Goal: Contribute content: Contribute content

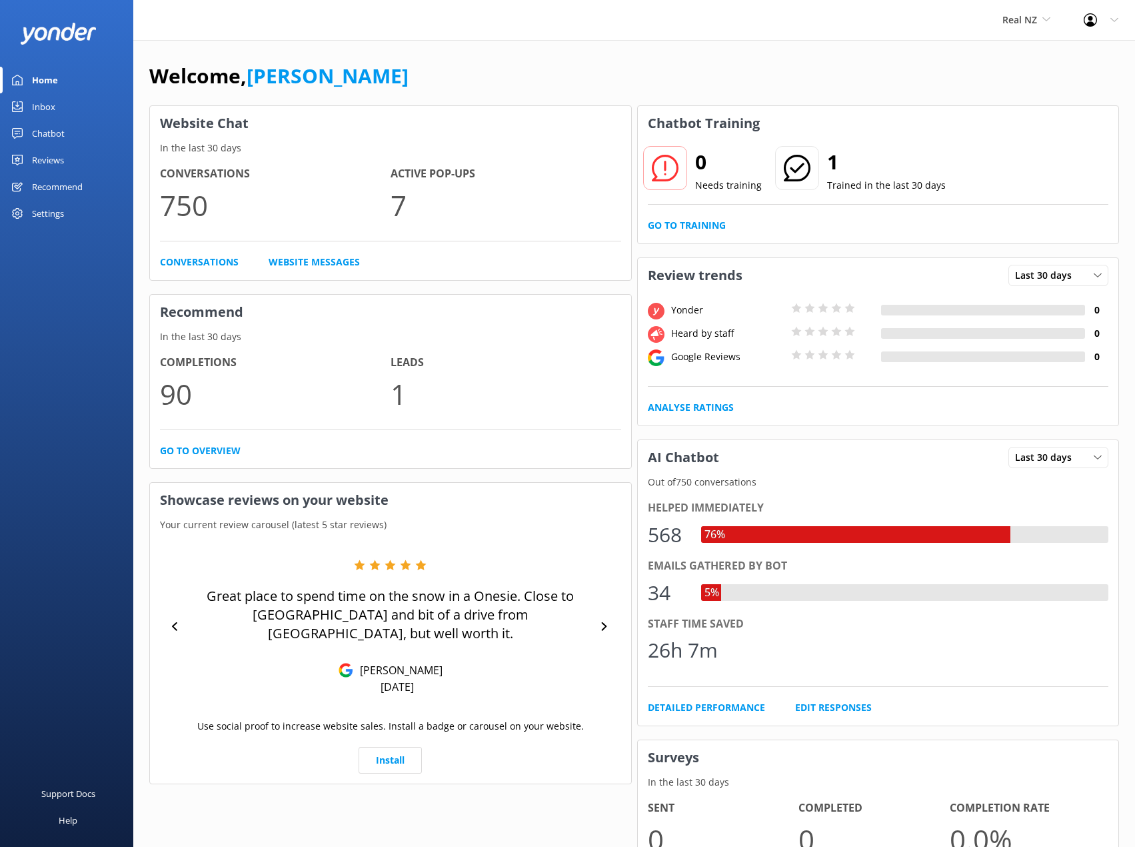
click at [45, 111] on div "Inbox" at bounding box center [43, 106] width 23 height 27
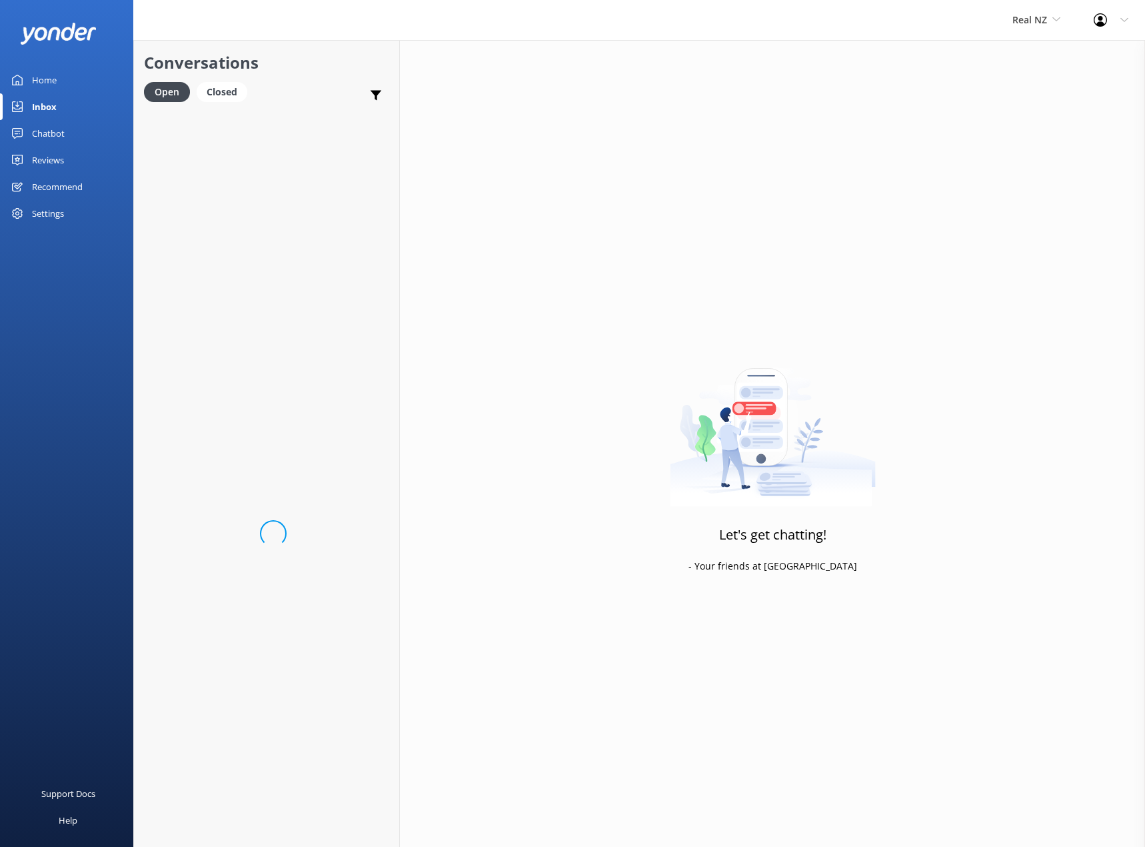
click at [48, 130] on div "Chatbot" at bounding box center [48, 133] width 33 height 27
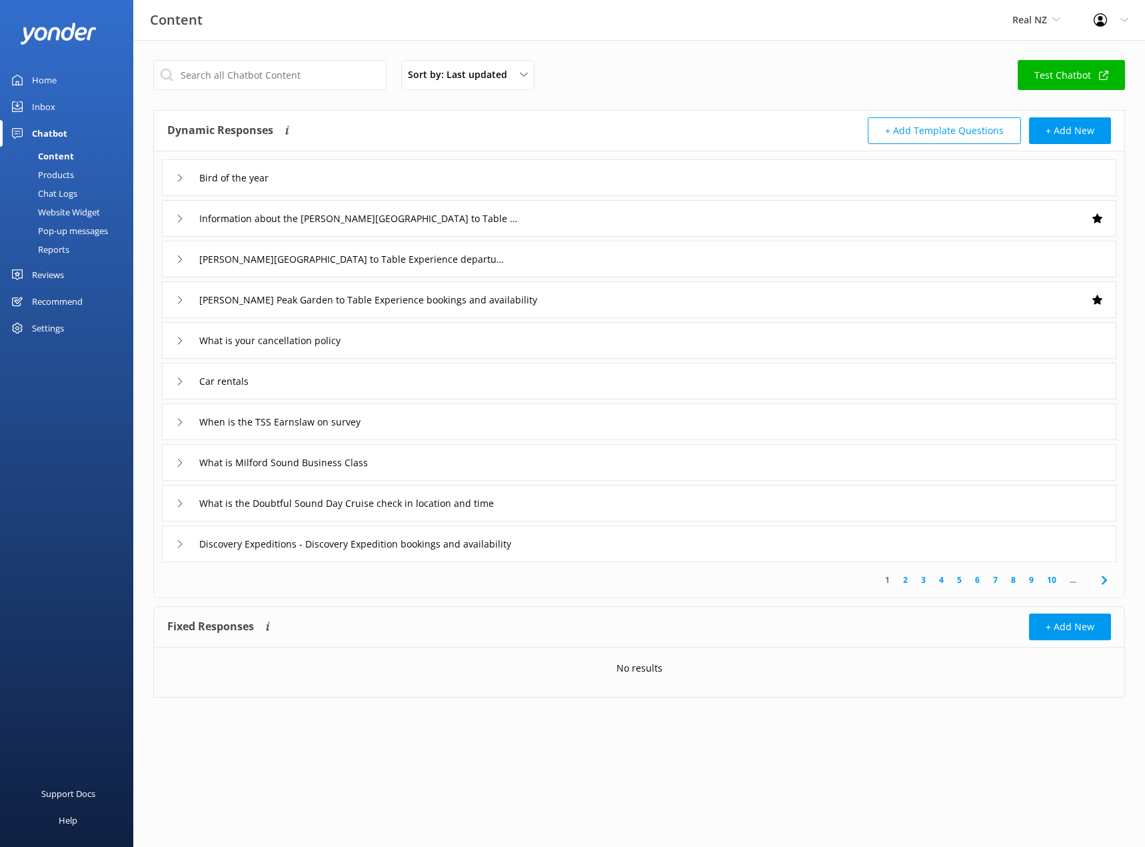
click at [66, 178] on div "Products" at bounding box center [41, 174] width 66 height 19
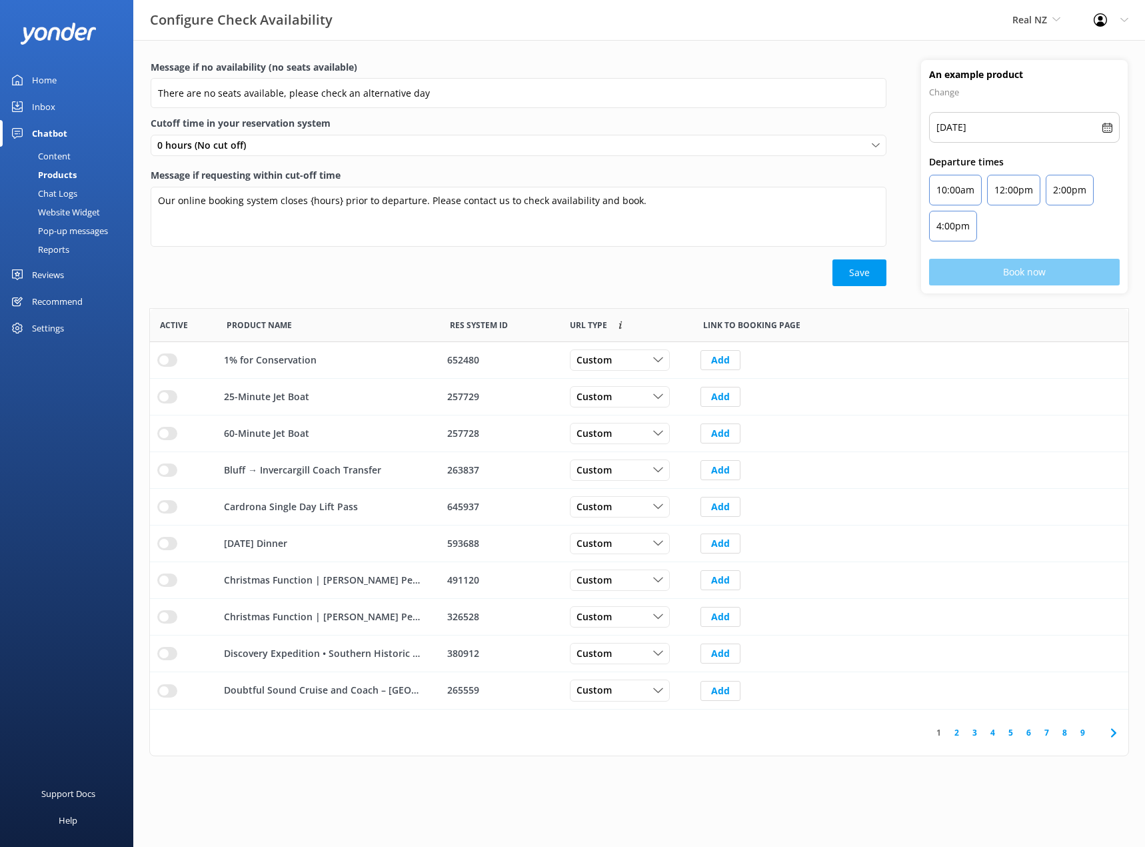
click at [63, 209] on div "Website Widget" at bounding box center [54, 212] width 92 height 19
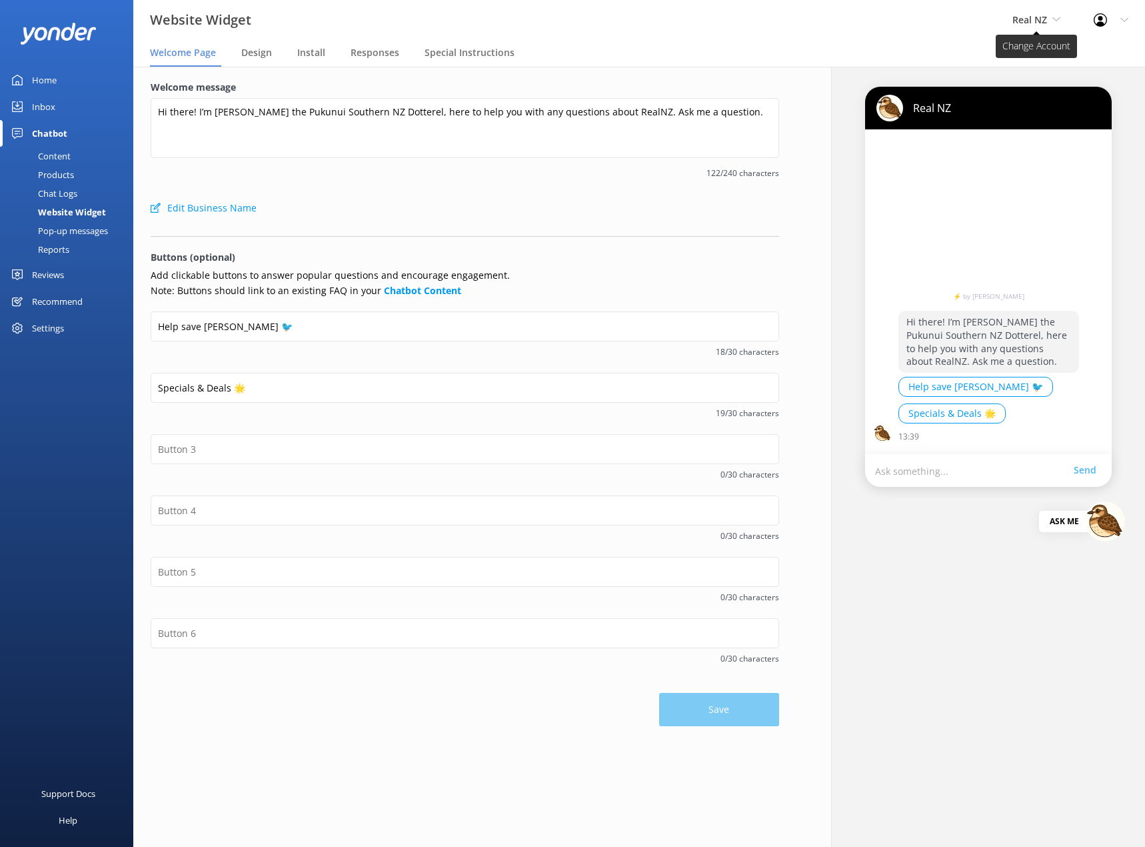
drag, startPoint x: 1003, startPoint y: 34, endPoint x: 1021, endPoint y: 26, distance: 19.1
click at [1008, 32] on div "Real NZ Real NZ Cardrona x Treble Cone" at bounding box center [1036, 20] width 81 height 40
click at [1026, 85] on link "Cardrona x Treble Cone" at bounding box center [1062, 88] width 133 height 32
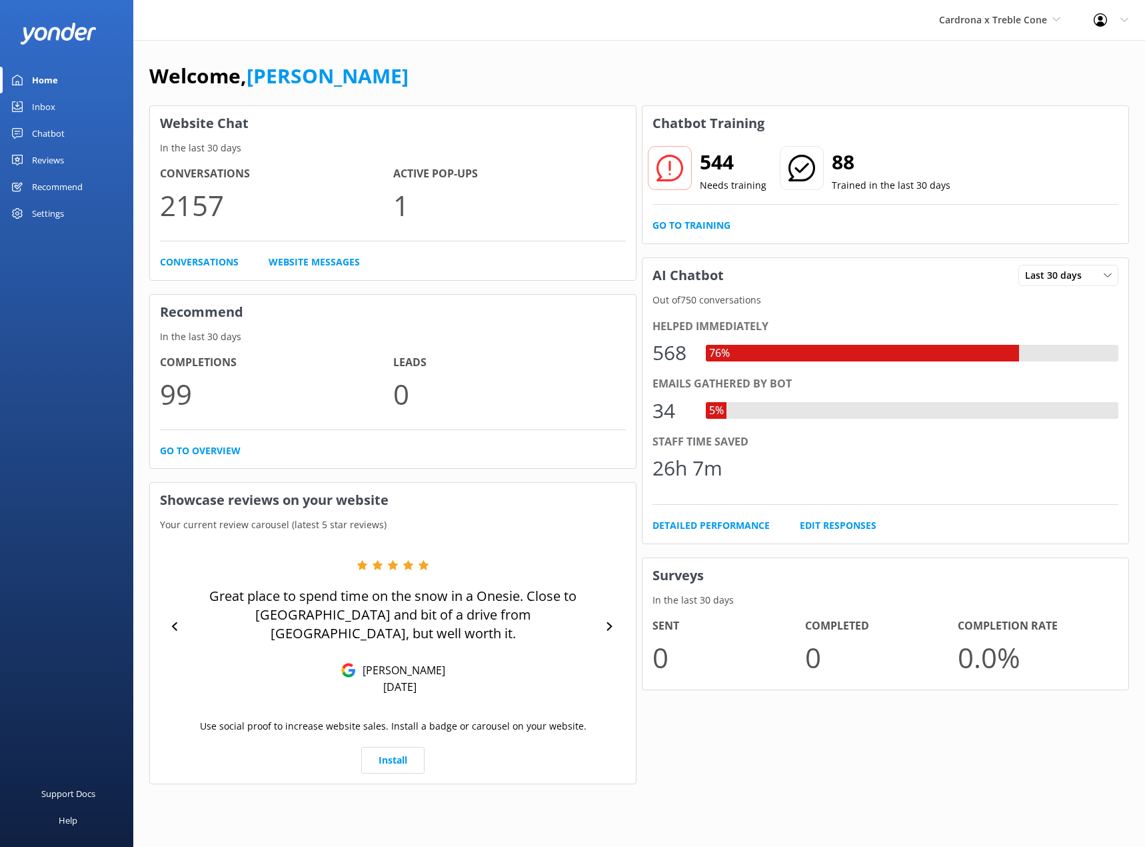
click at [64, 135] on div "Chatbot" at bounding box center [48, 133] width 33 height 27
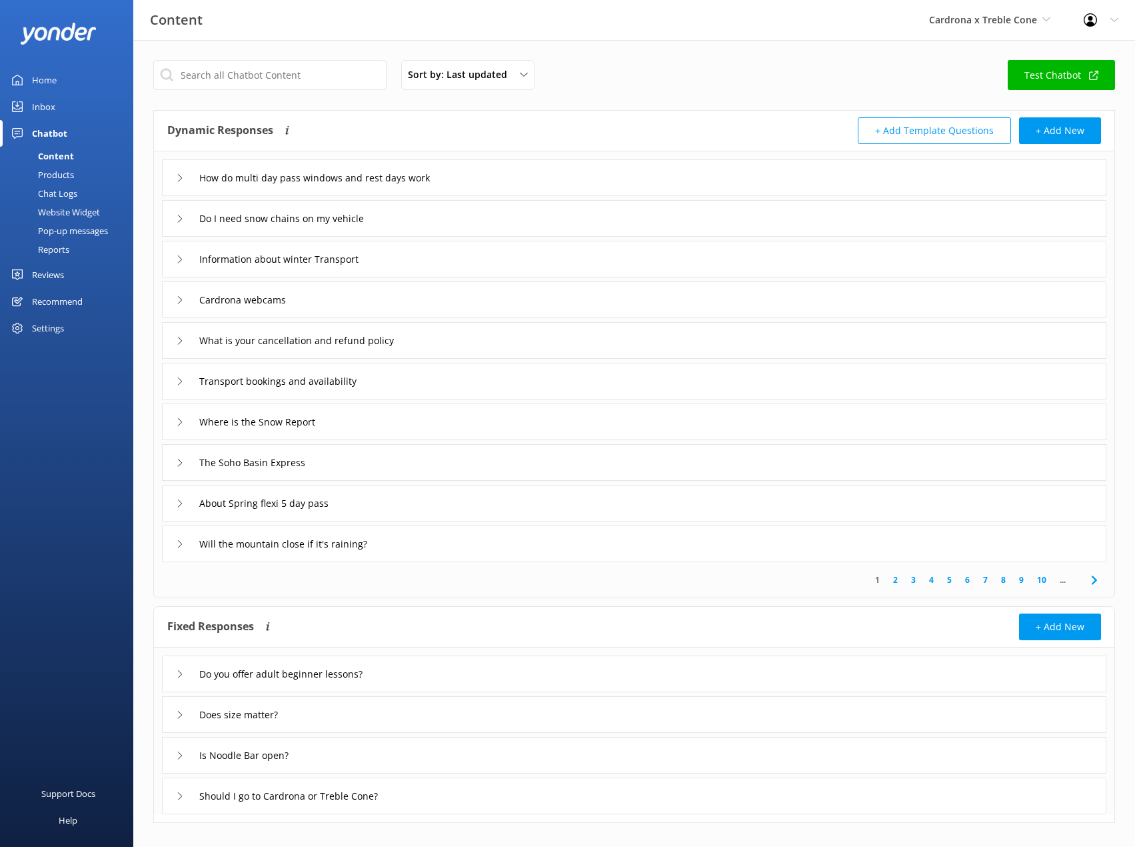
click at [68, 227] on div "Pop-up messages" at bounding box center [58, 230] width 100 height 19
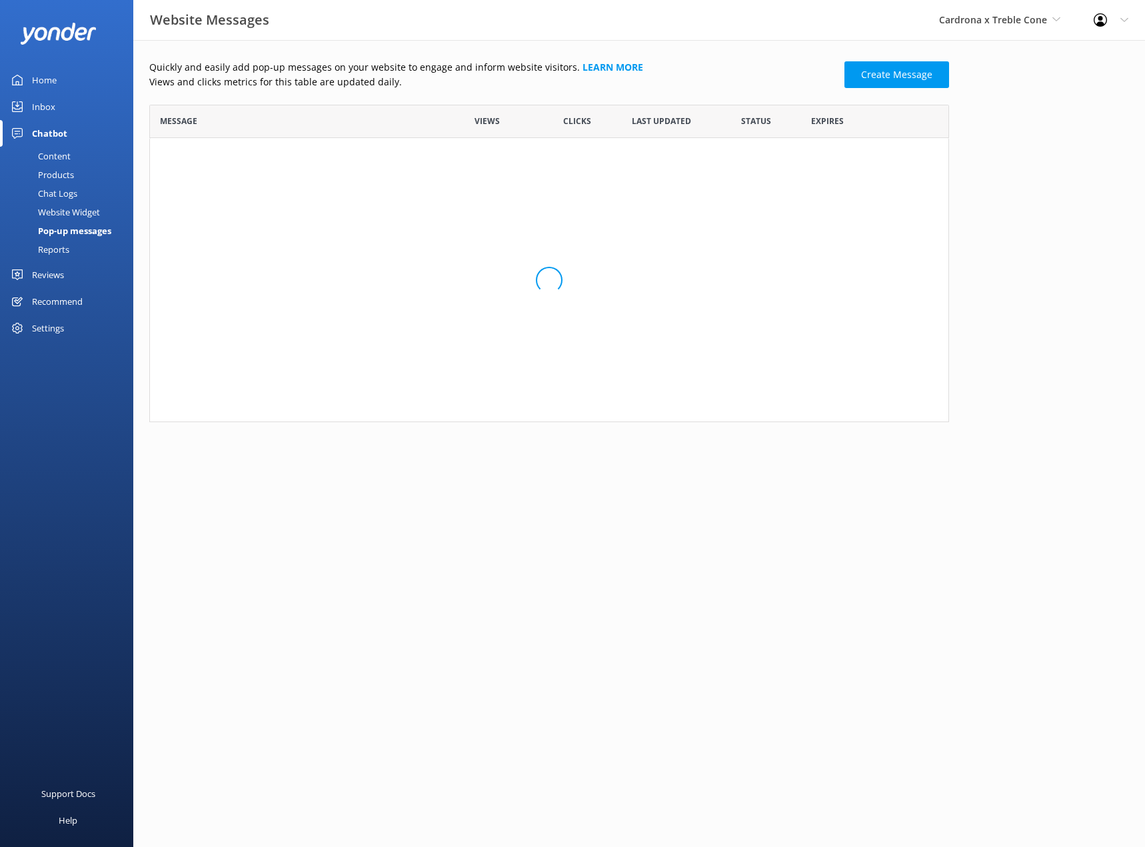
scroll to position [11, 11]
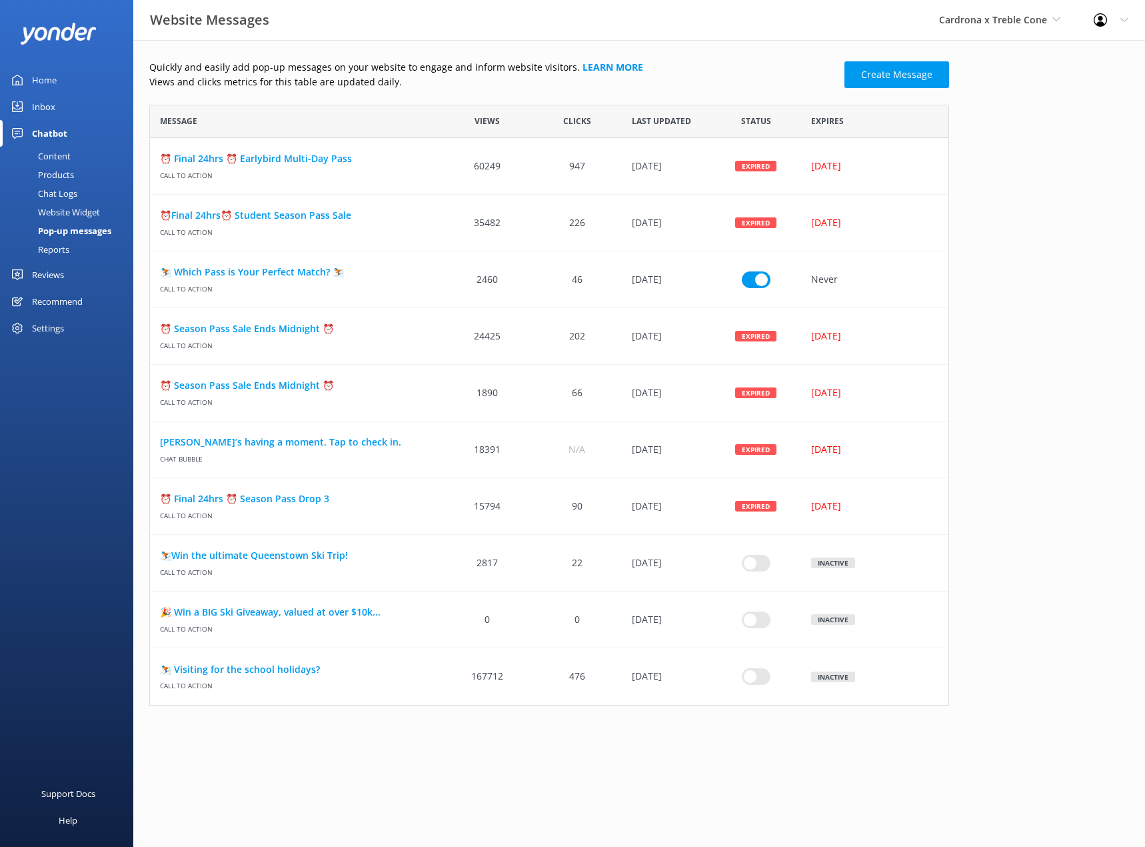
click at [68, 215] on div "Website Widget" at bounding box center [54, 212] width 92 height 19
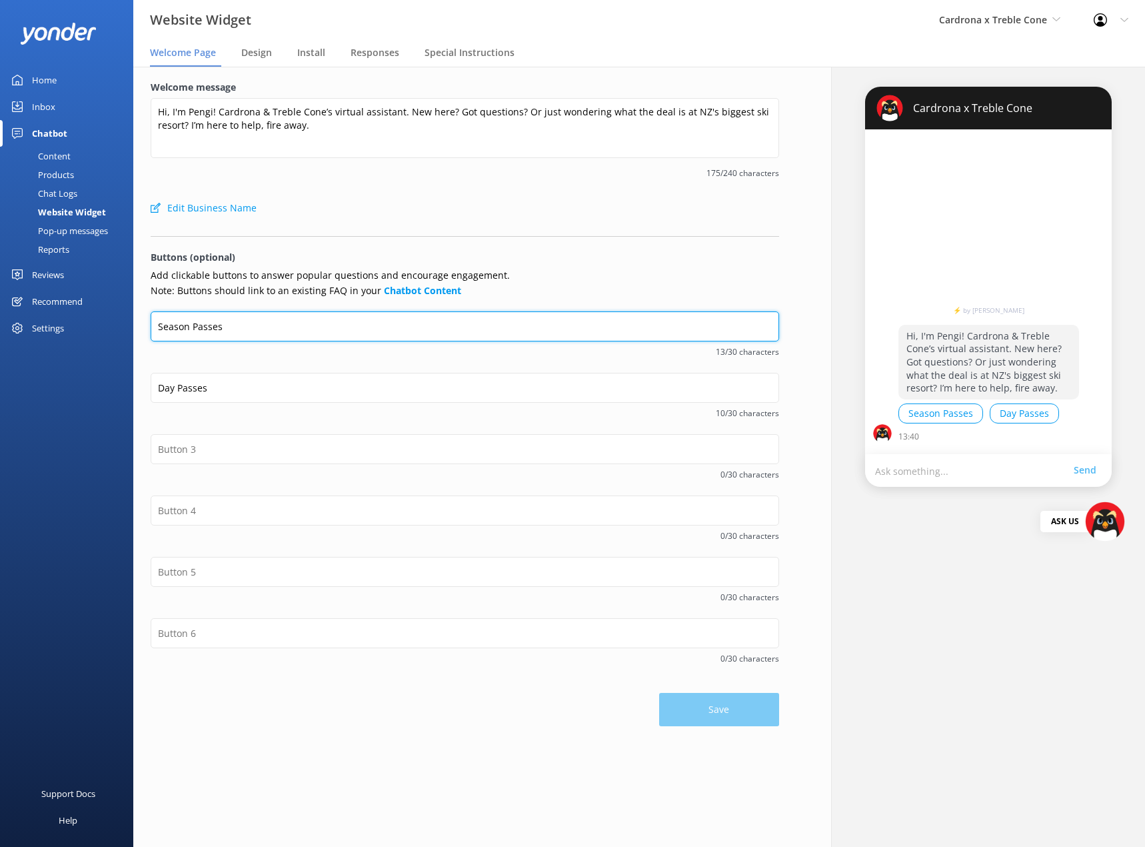
click at [237, 320] on input "Season Passes" at bounding box center [465, 326] width 629 height 30
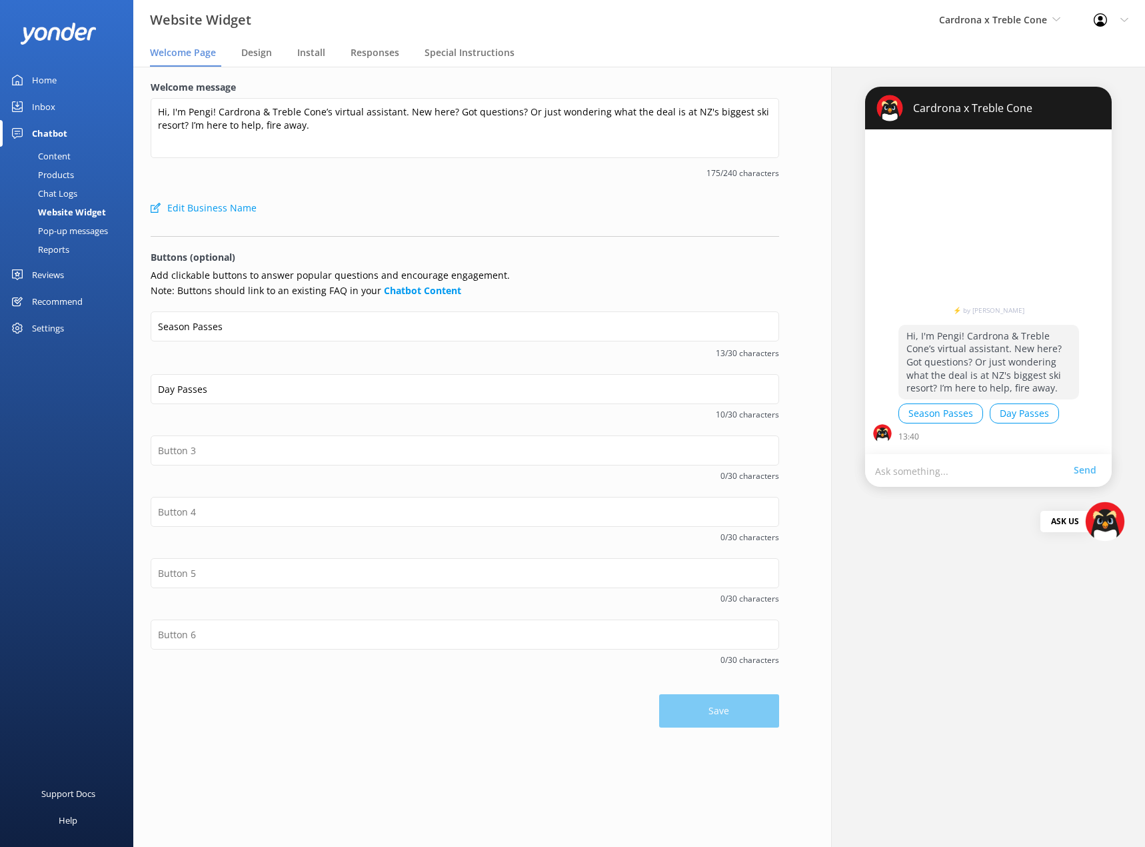
click at [315, 731] on div "Welcome message Hi, I'm Pengi! Cardrona & Treble Cone’s virtual assistant. New …" at bounding box center [464, 404] width 663 height 674
click at [933, 357] on p "Hi, I'm Pengi! Cardrona & Treble Cone’s virtual assistant. New here? Got questi…" at bounding box center [989, 362] width 181 height 75
click at [953, 341] on p "Hi, I'm Pengi! Cardrona & Treble Cone’s virtual assistant. New here? Got questi…" at bounding box center [989, 362] width 181 height 75
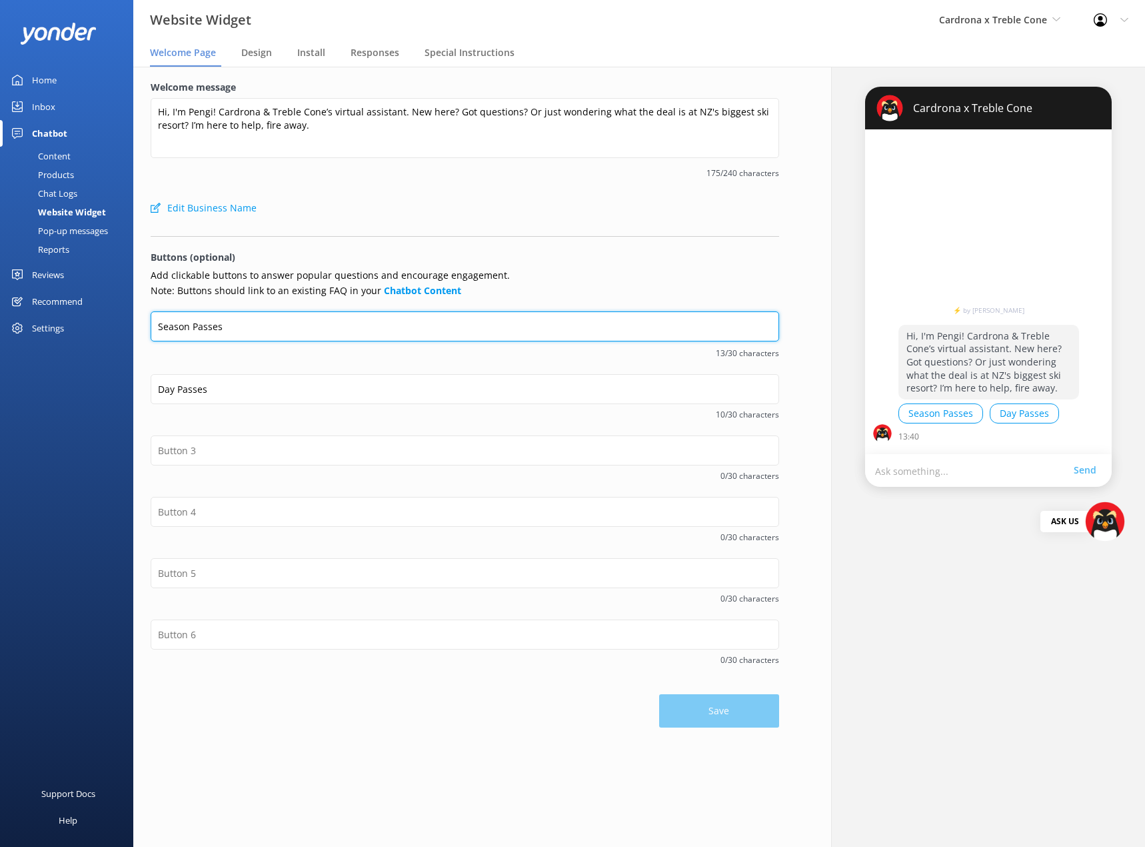
click at [173, 325] on input "Season Passes" at bounding box center [465, 326] width 629 height 30
type input "Lift Passes"
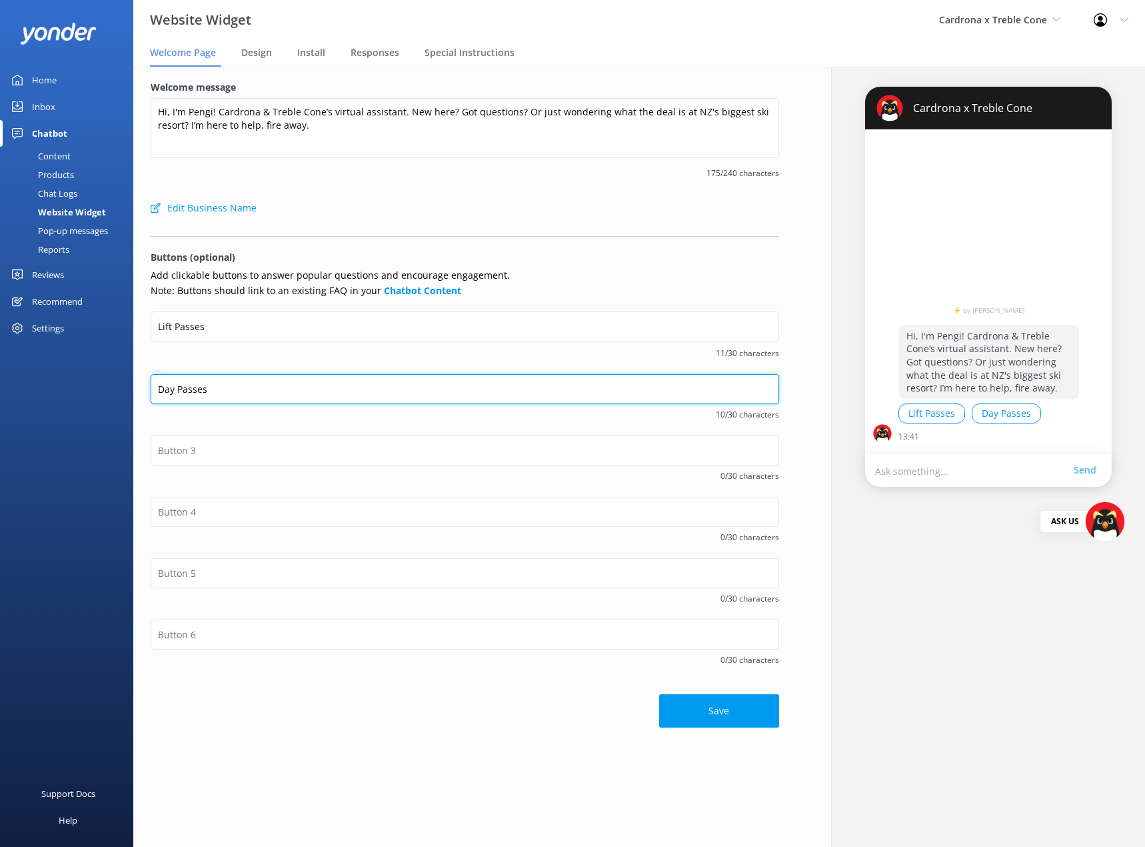
click at [242, 386] on input "Day Passes" at bounding box center [465, 389] width 629 height 30
click at [263, 385] on input "Spring" at bounding box center [465, 389] width 629 height 30
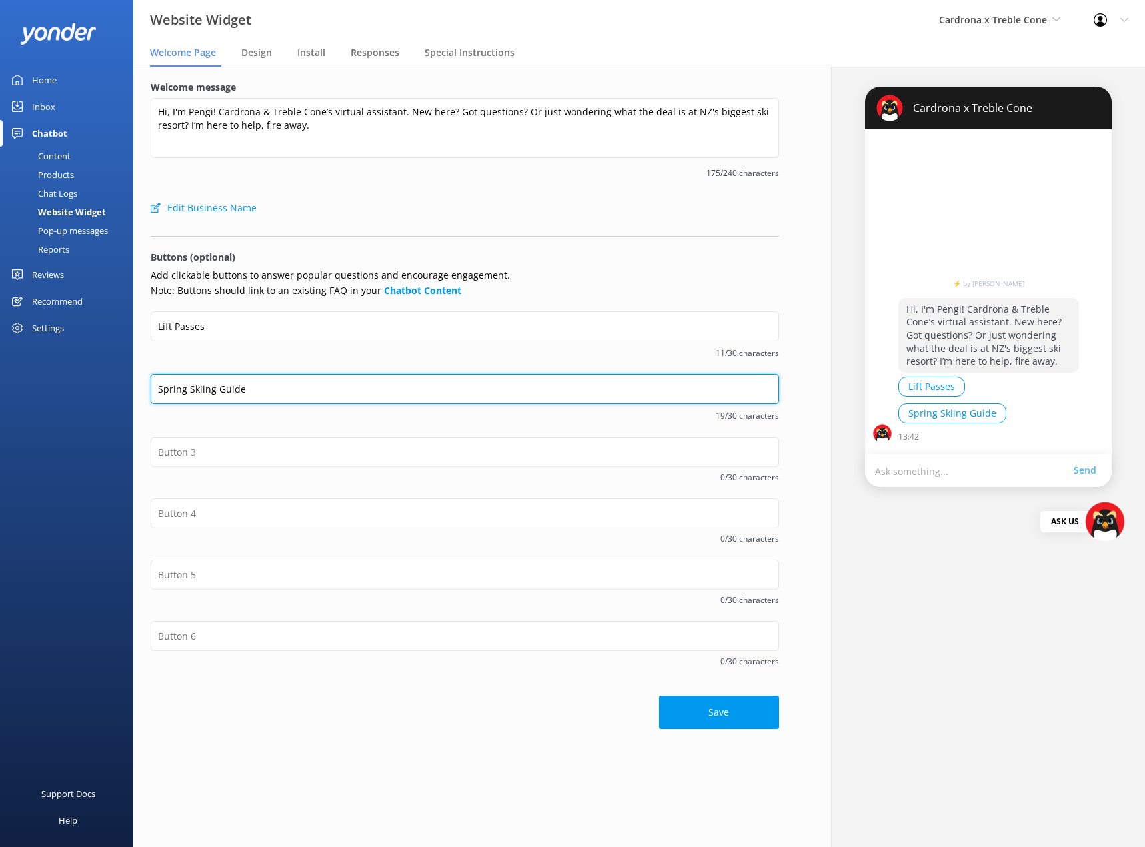
type input "Spring Skiing Guide"
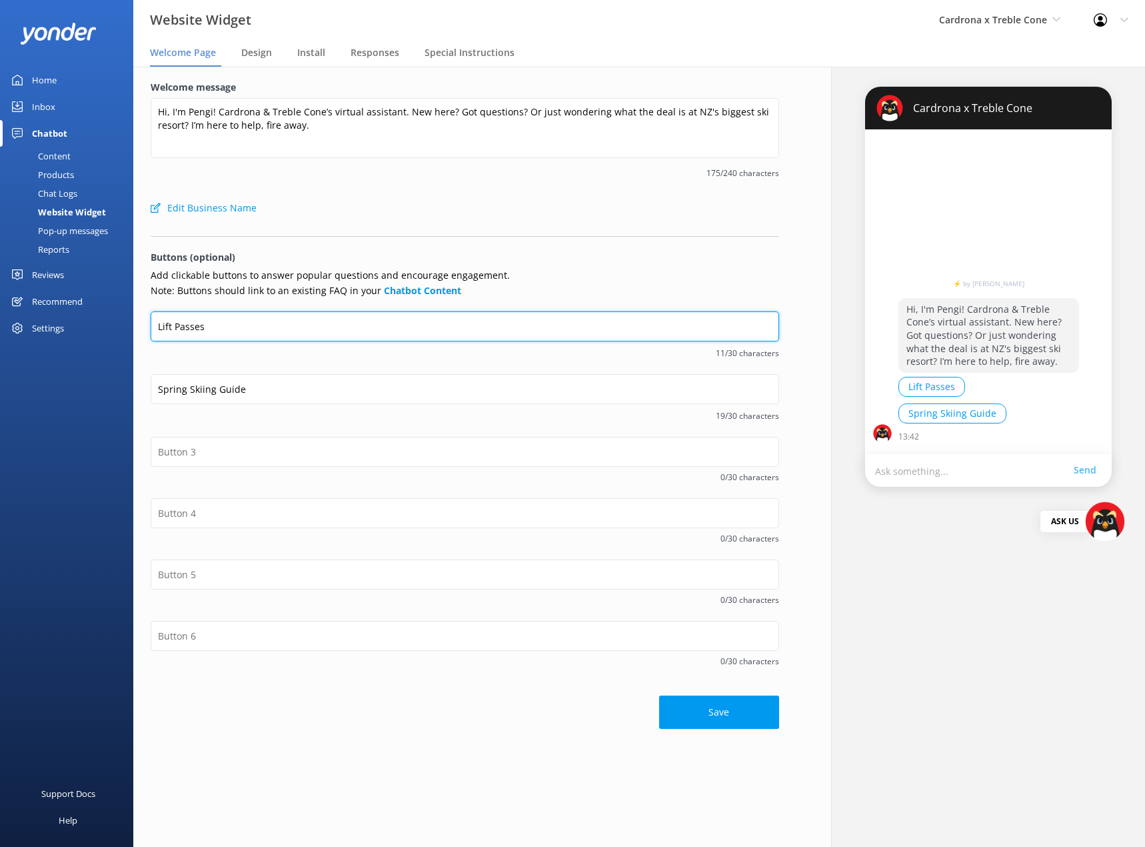
click at [421, 328] on input "Lift Passes" at bounding box center [465, 326] width 629 height 30
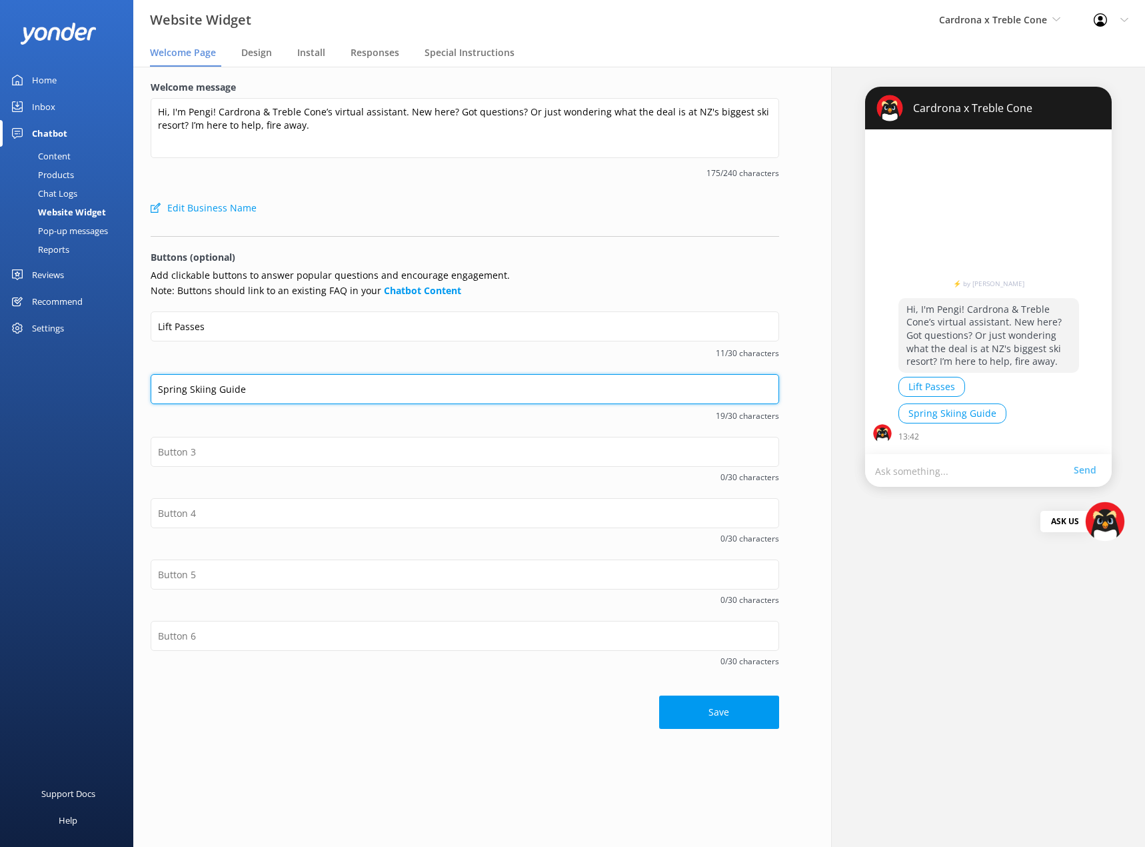
drag, startPoint x: 290, startPoint y: 389, endPoint x: 40, endPoint y: 372, distance: 250.6
click at [40, 372] on div "Website Widget Cardrona x Treble Cone Real NZ Cardrona x Treble Cone Profile Se…" at bounding box center [572, 457] width 1145 height 780
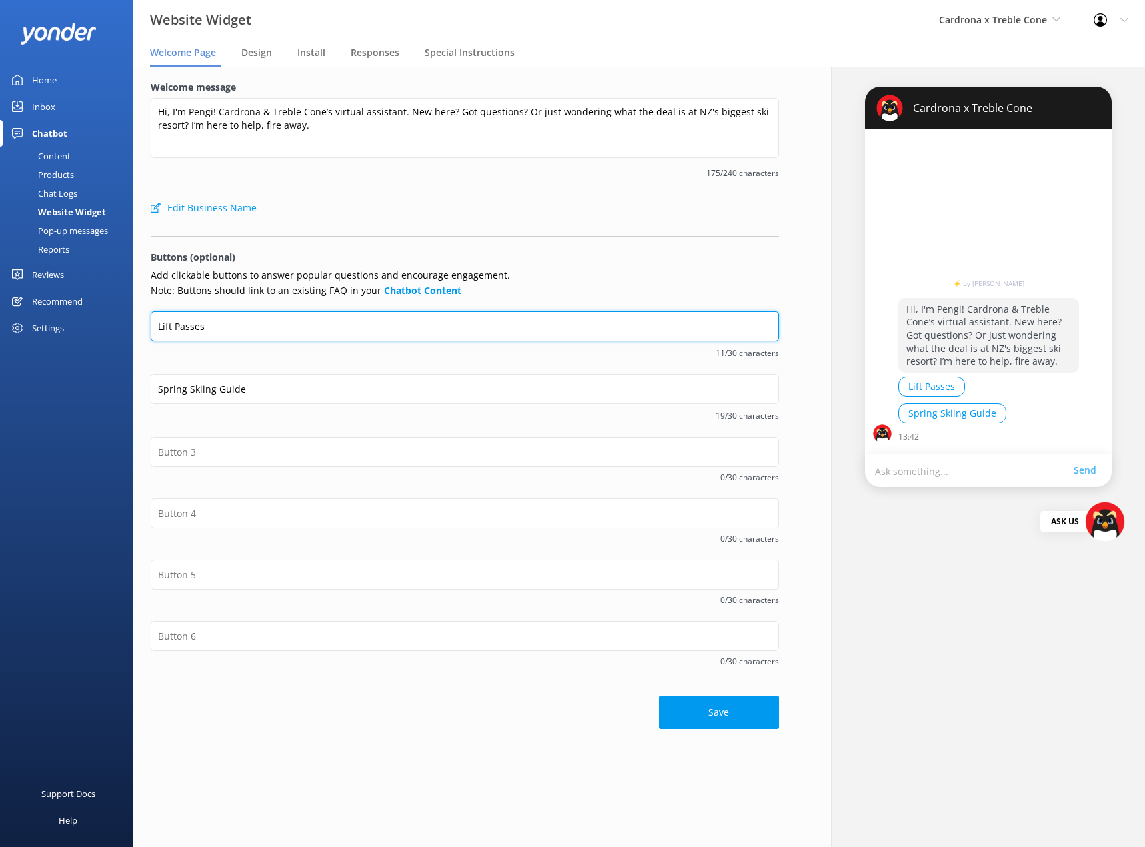
click at [233, 325] on input "Lift Passes" at bounding box center [465, 326] width 629 height 30
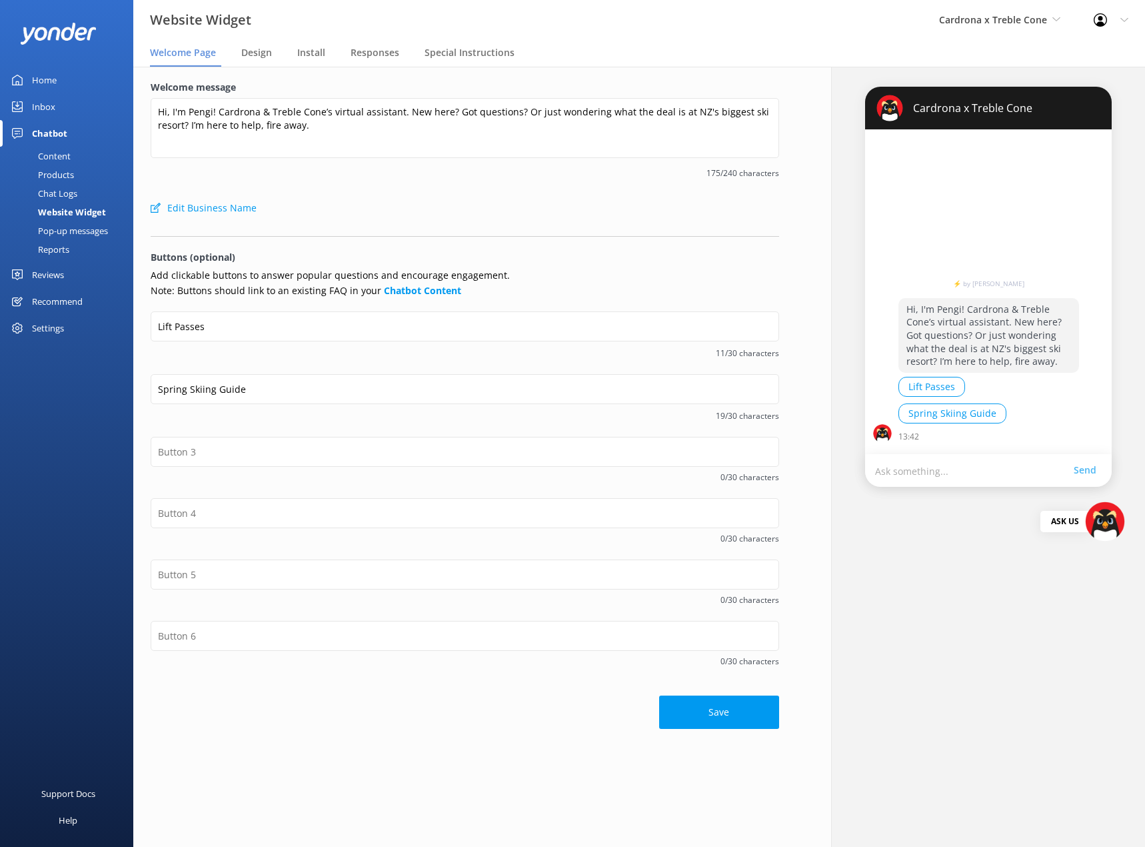
click at [734, 715] on button "Save" at bounding box center [719, 711] width 120 height 33
drag, startPoint x: 58, startPoint y: 154, endPoint x: 78, endPoint y: 156, distance: 20.1
click at [58, 154] on div "Content" at bounding box center [39, 156] width 63 height 19
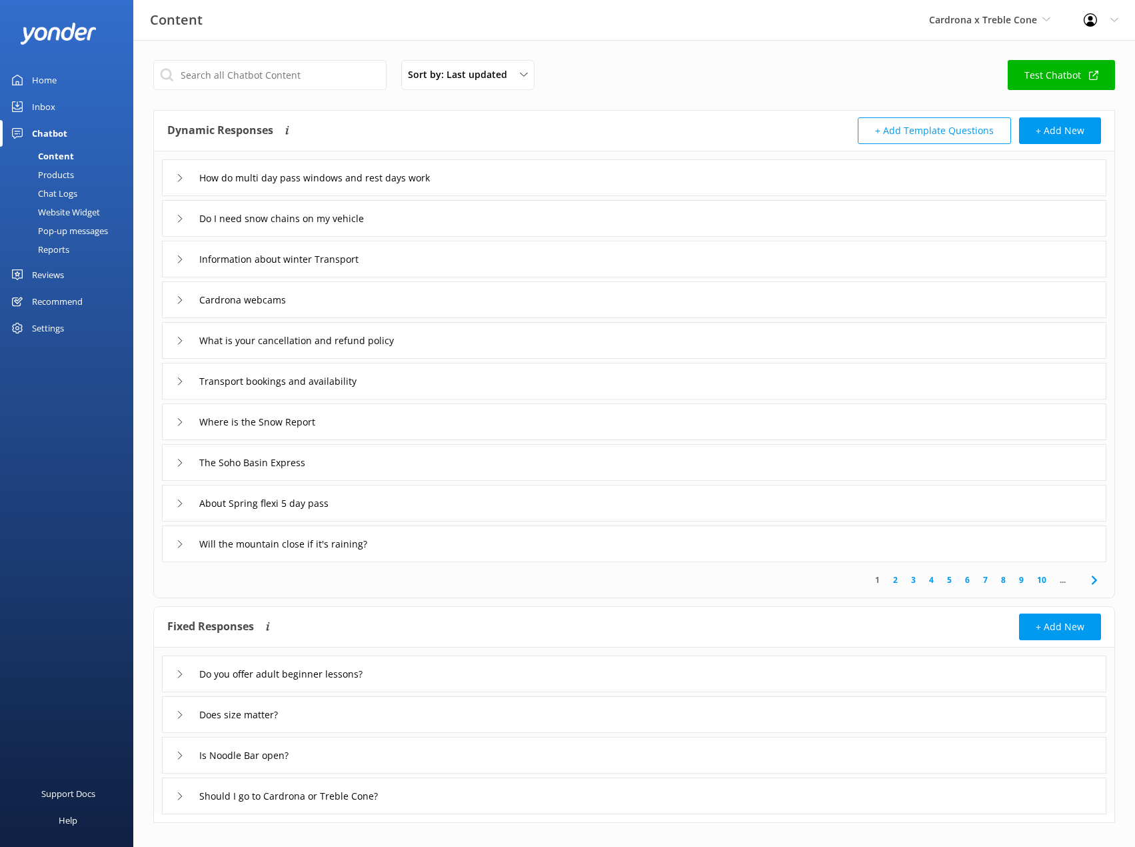
click at [290, 92] on div "Sort by: Last updated Title (A-Z) Last updated Test Chatbot" at bounding box center [634, 79] width 962 height 38
click at [290, 77] on input "text" at bounding box center [269, 75] width 233 height 30
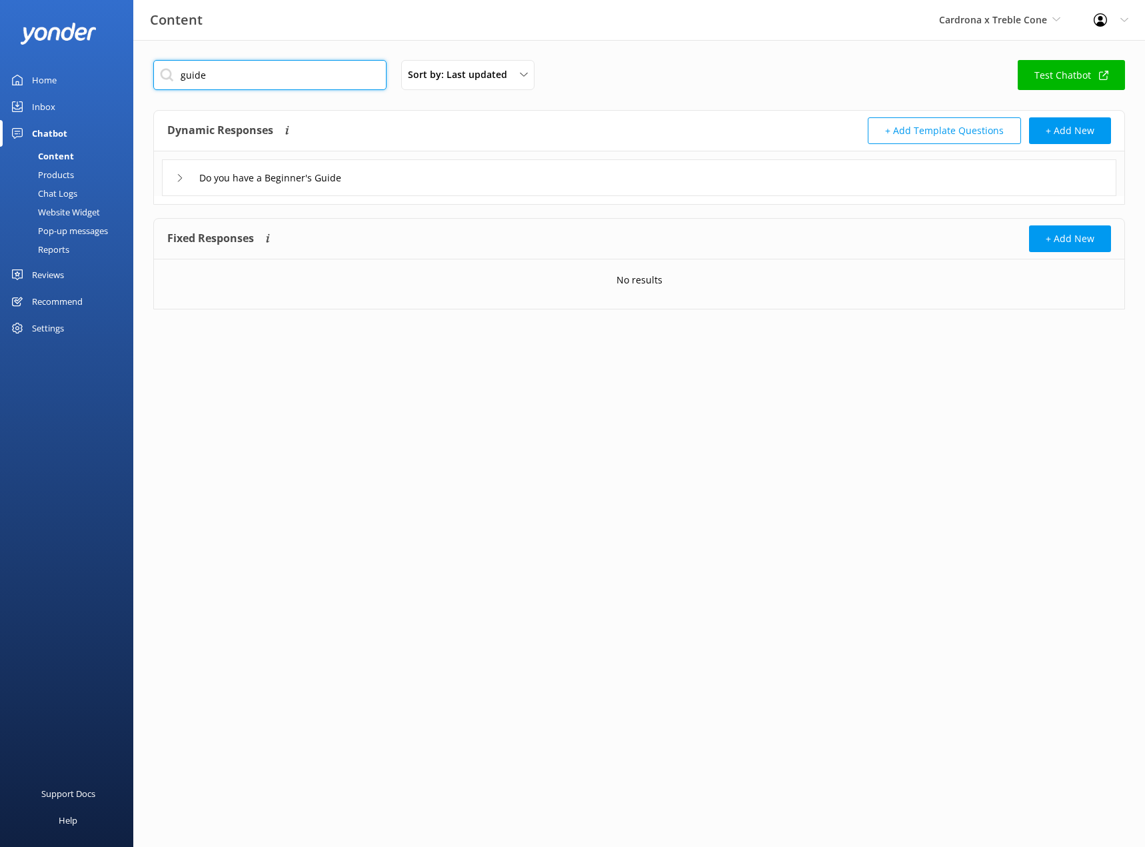
type input "guide"
click at [177, 177] on icon at bounding box center [180, 178] width 8 height 8
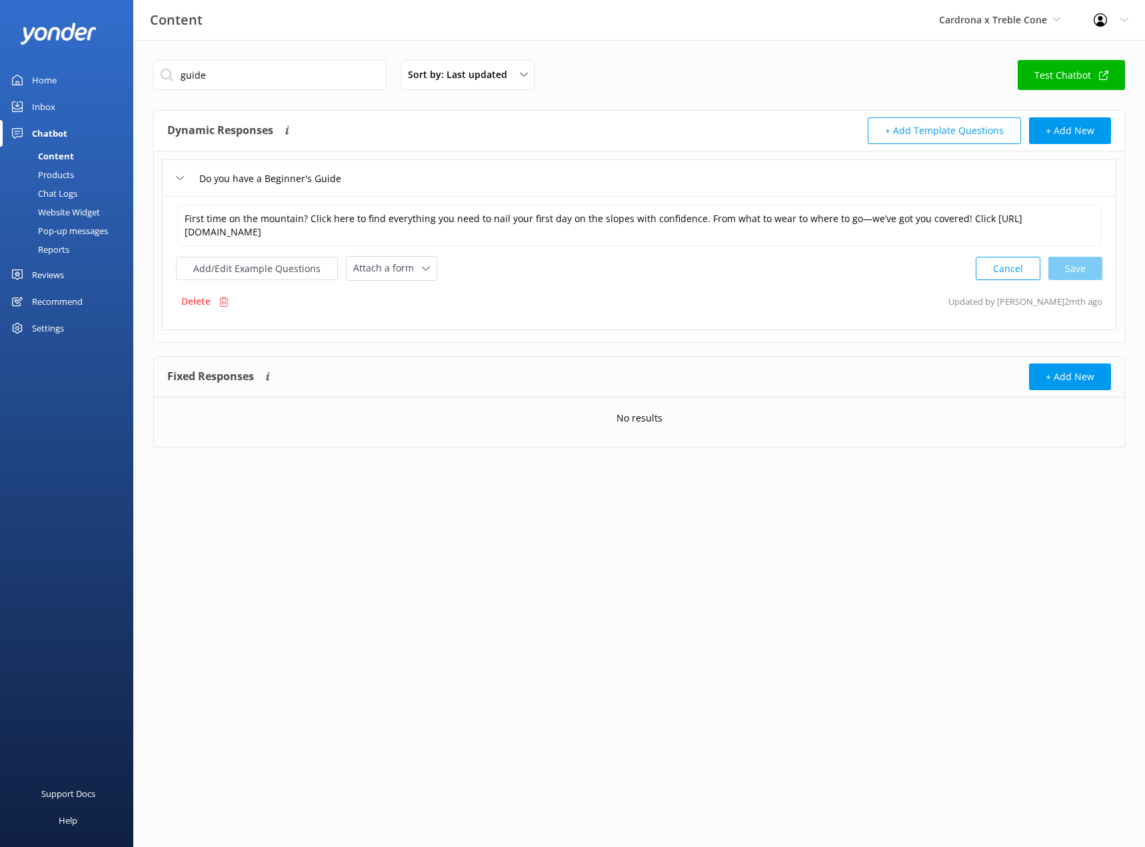
click at [177, 177] on use at bounding box center [180, 178] width 7 height 4
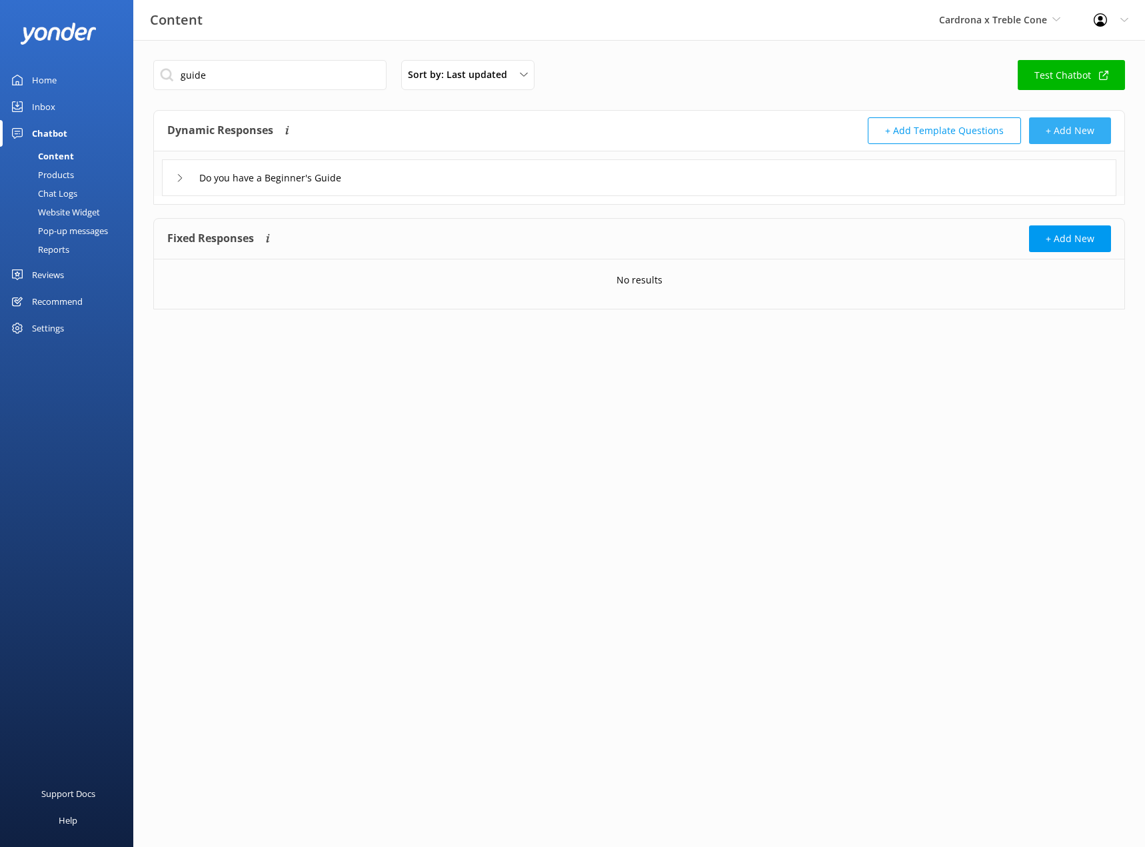
click at [1056, 126] on button "+ Add New" at bounding box center [1070, 130] width 82 height 27
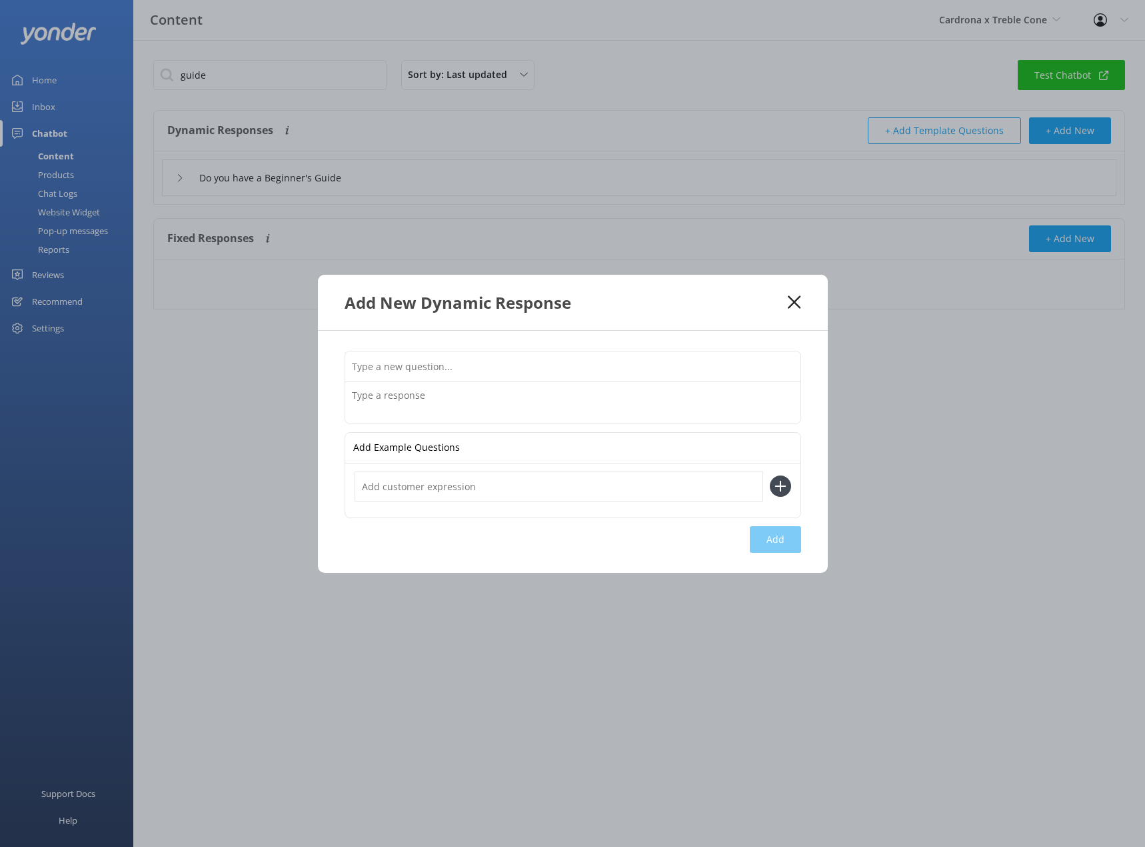
click at [426, 363] on input "text" at bounding box center [572, 366] width 455 height 30
paste input "Spring Skiing Guide"
type input "Do you have a Spring Skiing Guide"
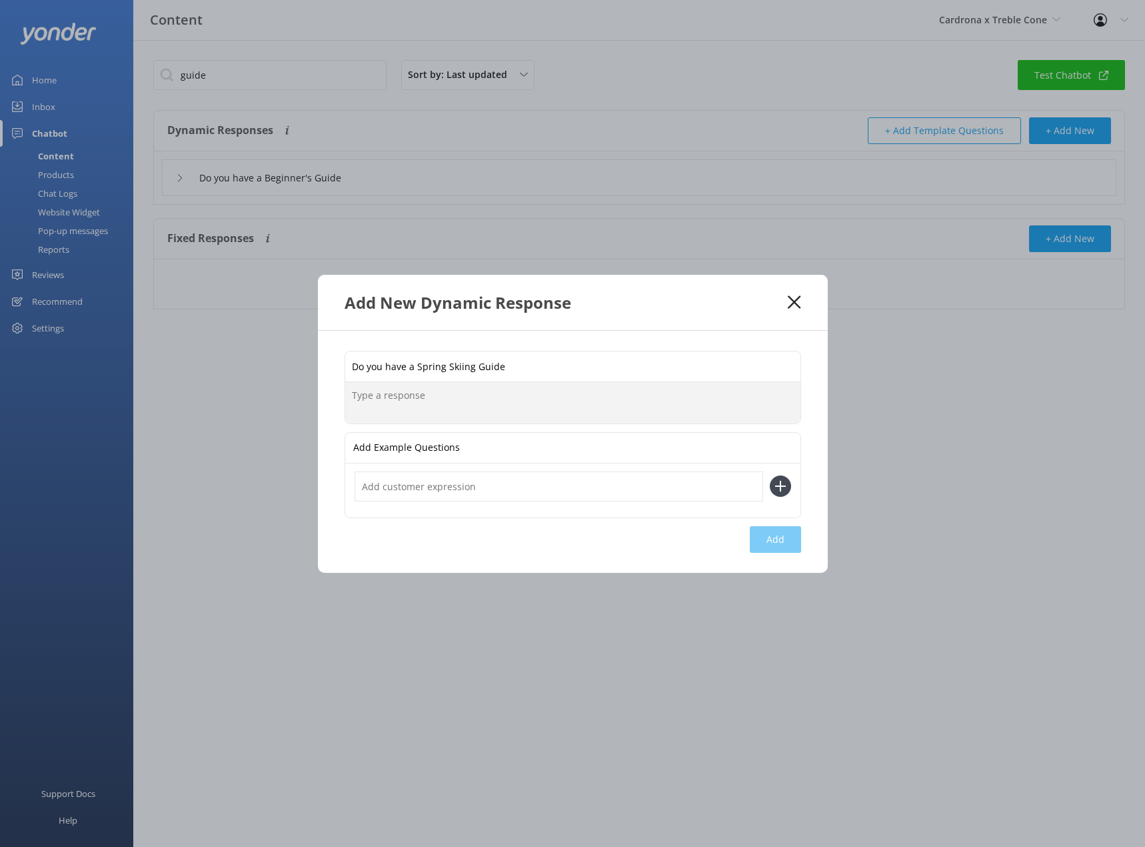
click at [367, 385] on textarea at bounding box center [572, 402] width 455 height 41
click at [403, 410] on textarea "Click here for everything you need to know about skiing and riding at Cardrona …" at bounding box center [572, 402] width 455 height 42
paste textarea "https://cardrona-treblecone.com/blog/ultimate-guide-to-spring-skiing"
type textarea "Click here for everything you need to know about skiing and riding at Cardrona …"
click at [764, 537] on button "Add" at bounding box center [775, 539] width 51 height 27
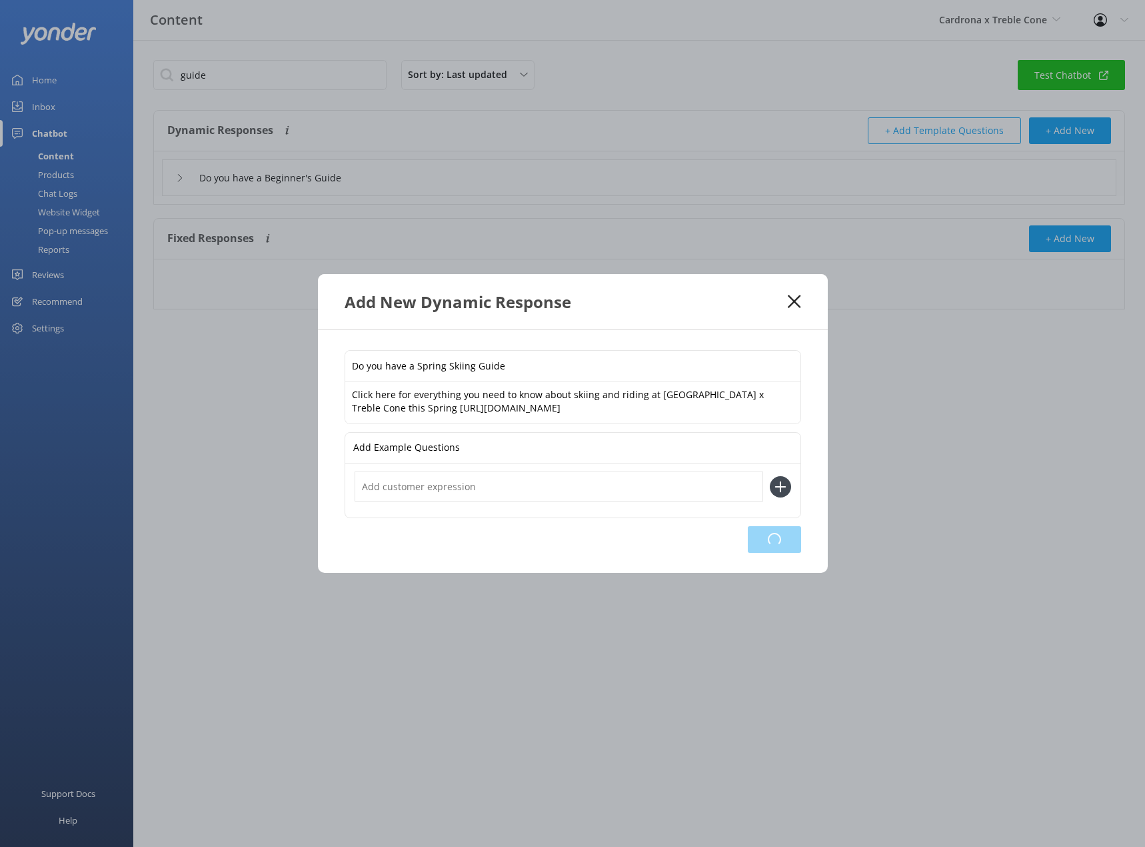
type input "Do you have a Spring Skiing Guide"
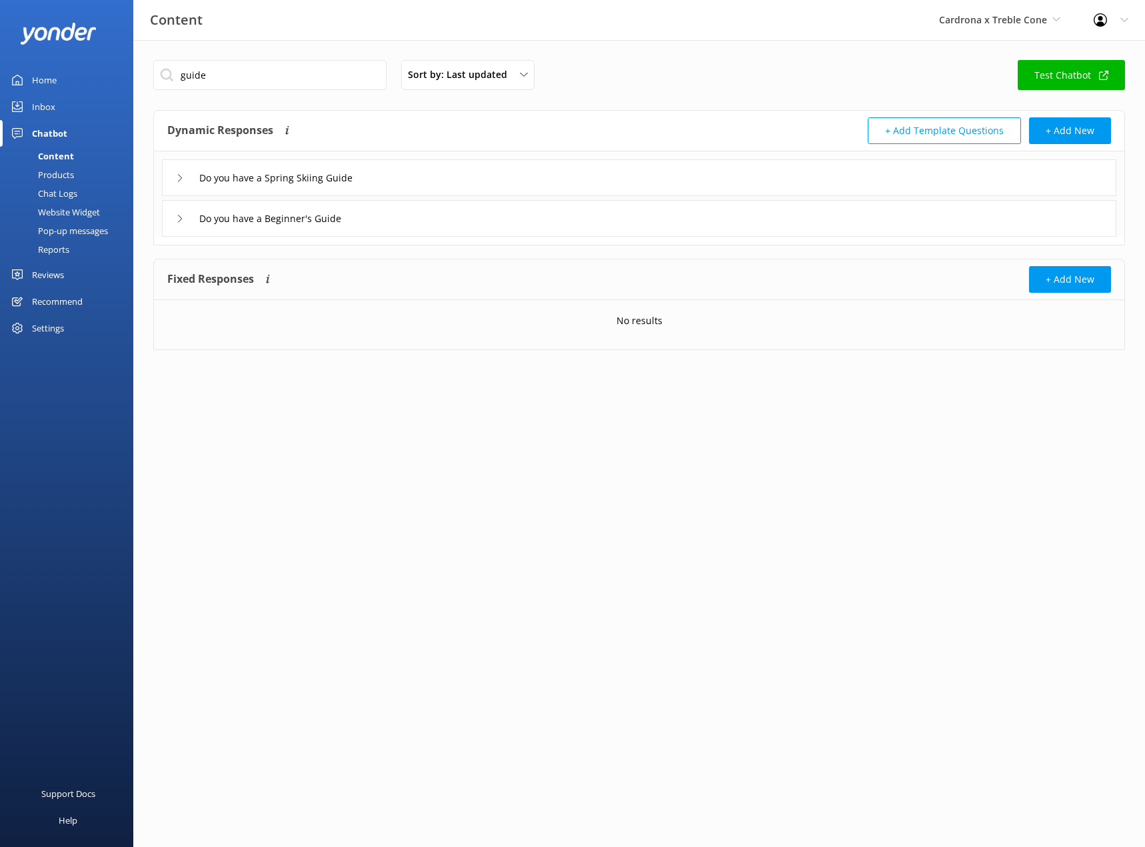
click at [169, 179] on div "Do you have a Spring Skiing Guide" at bounding box center [639, 177] width 955 height 37
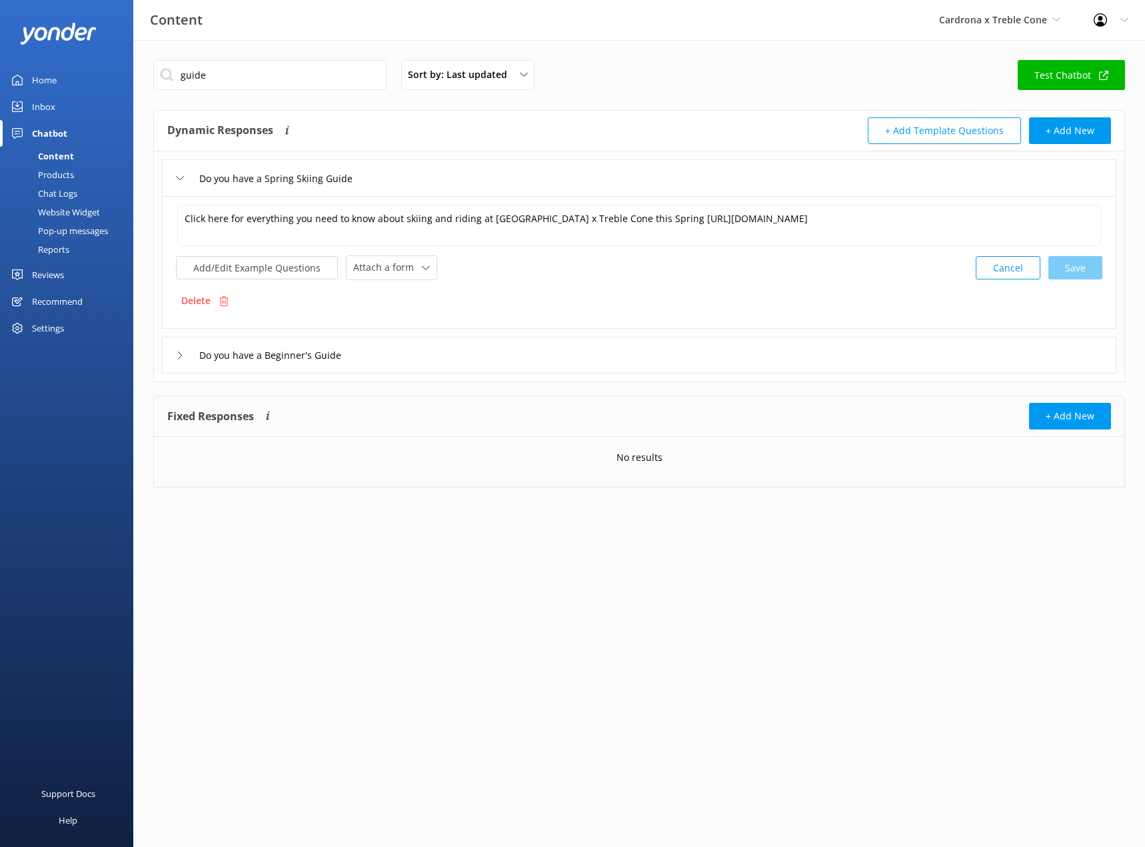
click at [181, 357] on use at bounding box center [180, 354] width 4 height 7
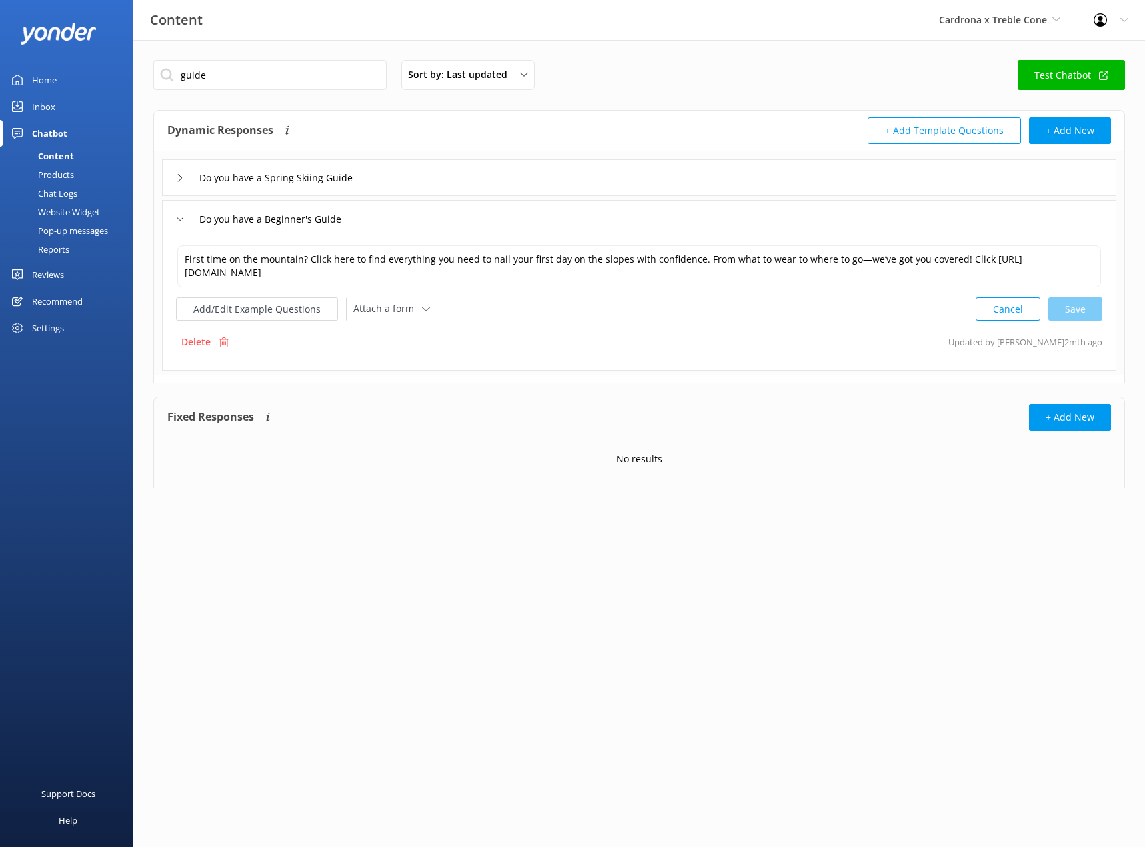
click at [179, 187] on div "Do you have a Spring Skiing Guide" at bounding box center [272, 178] width 192 height 22
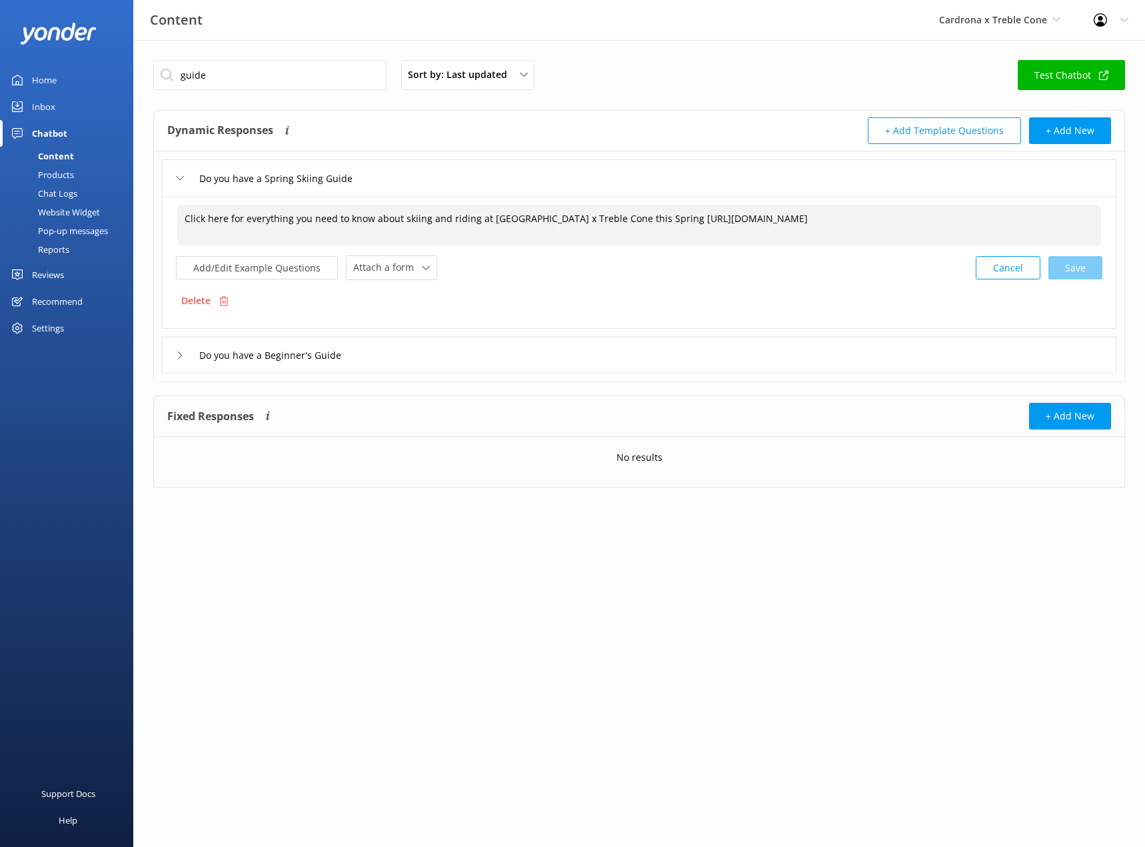
click at [635, 218] on textarea "Click here for everything you need to know about skiing and riding at Cardrona …" at bounding box center [639, 225] width 924 height 41
click at [1074, 267] on div "Cancel Loading.." at bounding box center [1040, 266] width 126 height 25
type textarea "Click here for everything you need to know about skiing and riding at Cardrona …"
click at [165, 175] on div "Do you have a Spring Skiing Guide" at bounding box center [639, 177] width 955 height 37
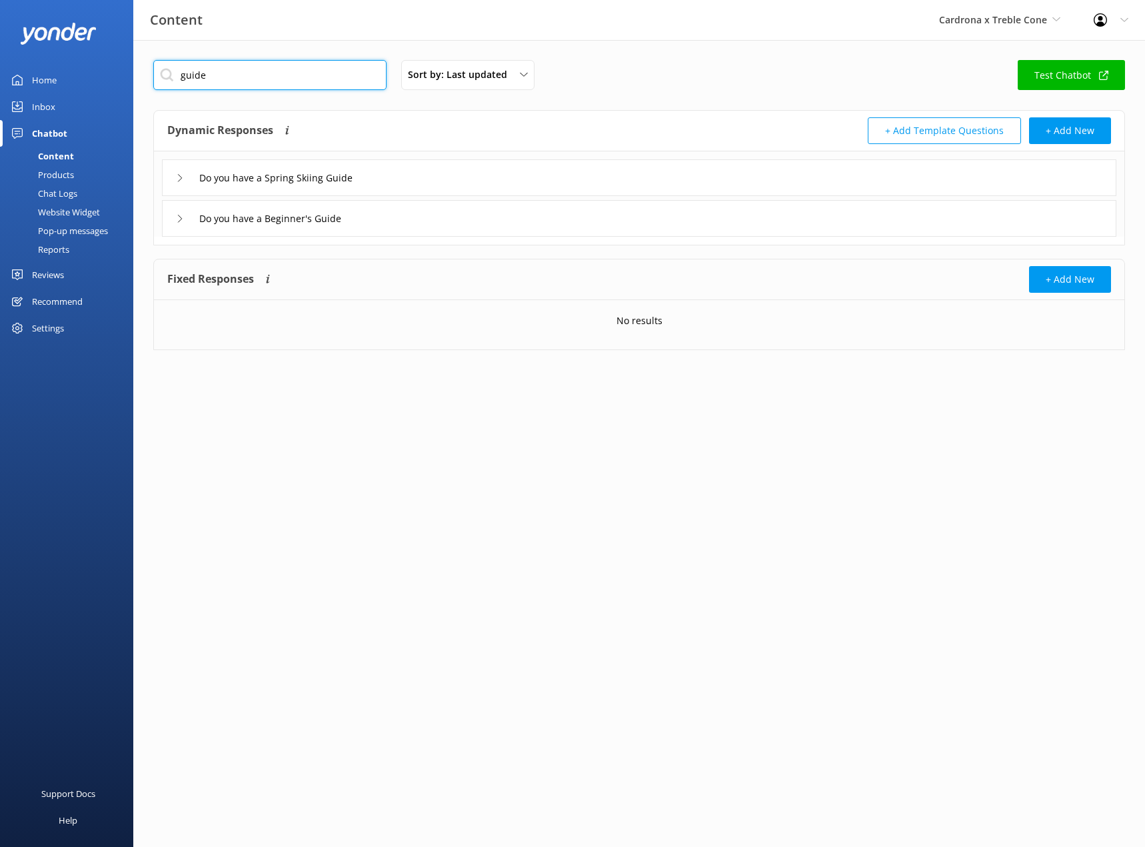
click at [233, 70] on input "guide" at bounding box center [269, 75] width 233 height 30
click at [233, 69] on input "guide" at bounding box center [269, 75] width 233 height 30
click at [289, 187] on input "Do you have a Spring Skiing Guide" at bounding box center [288, 178] width 192 height 20
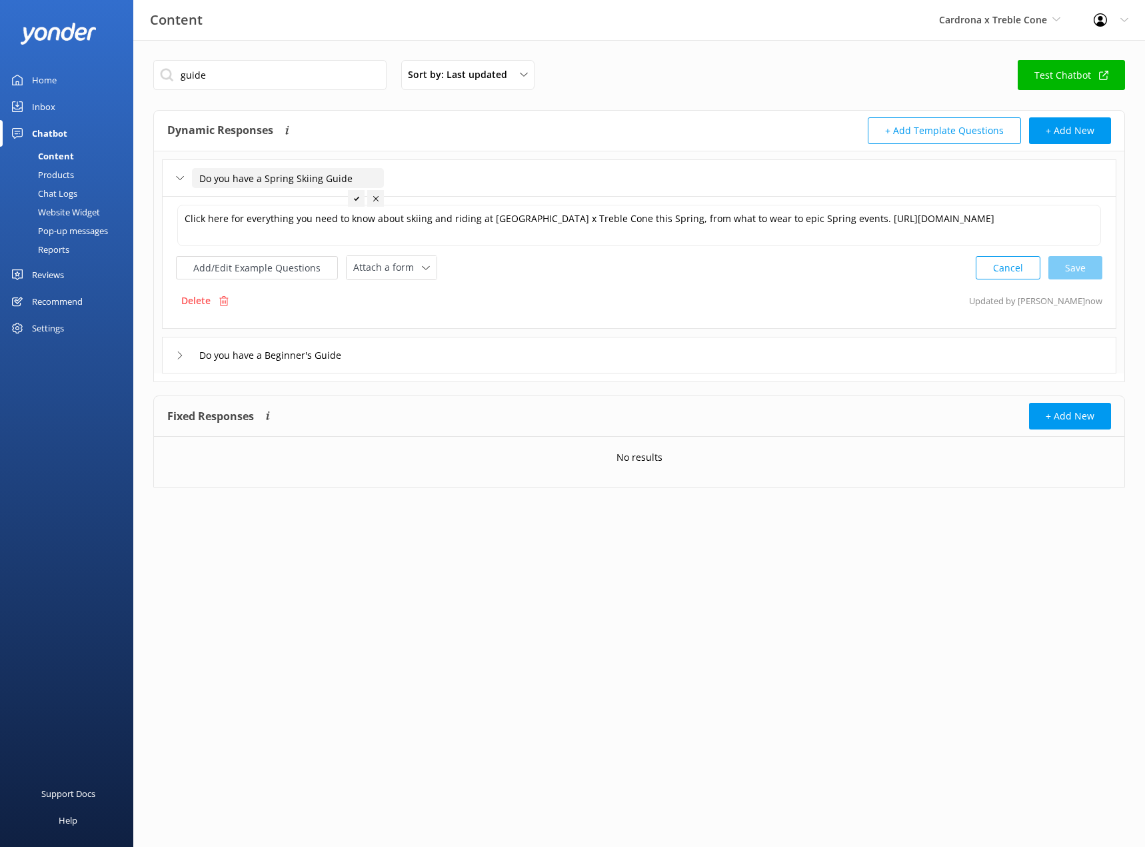
click at [308, 186] on input "Do you have a Spring Skiing Guide" at bounding box center [288, 178] width 192 height 20
type input "Do you have a Spring Skiing Guide"
click at [364, 202] on div at bounding box center [356, 198] width 17 height 17
click at [176, 179] on icon at bounding box center [180, 178] width 8 height 8
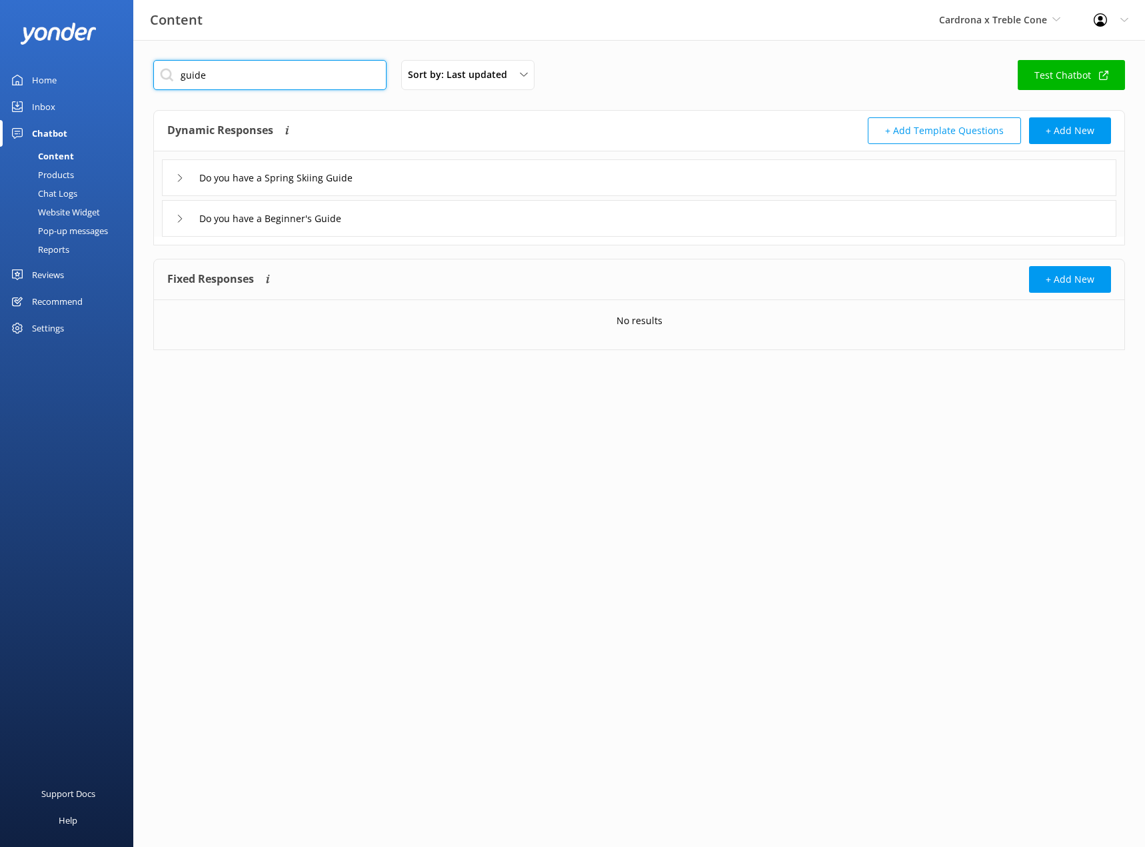
click at [220, 74] on input "guide" at bounding box center [269, 75] width 233 height 30
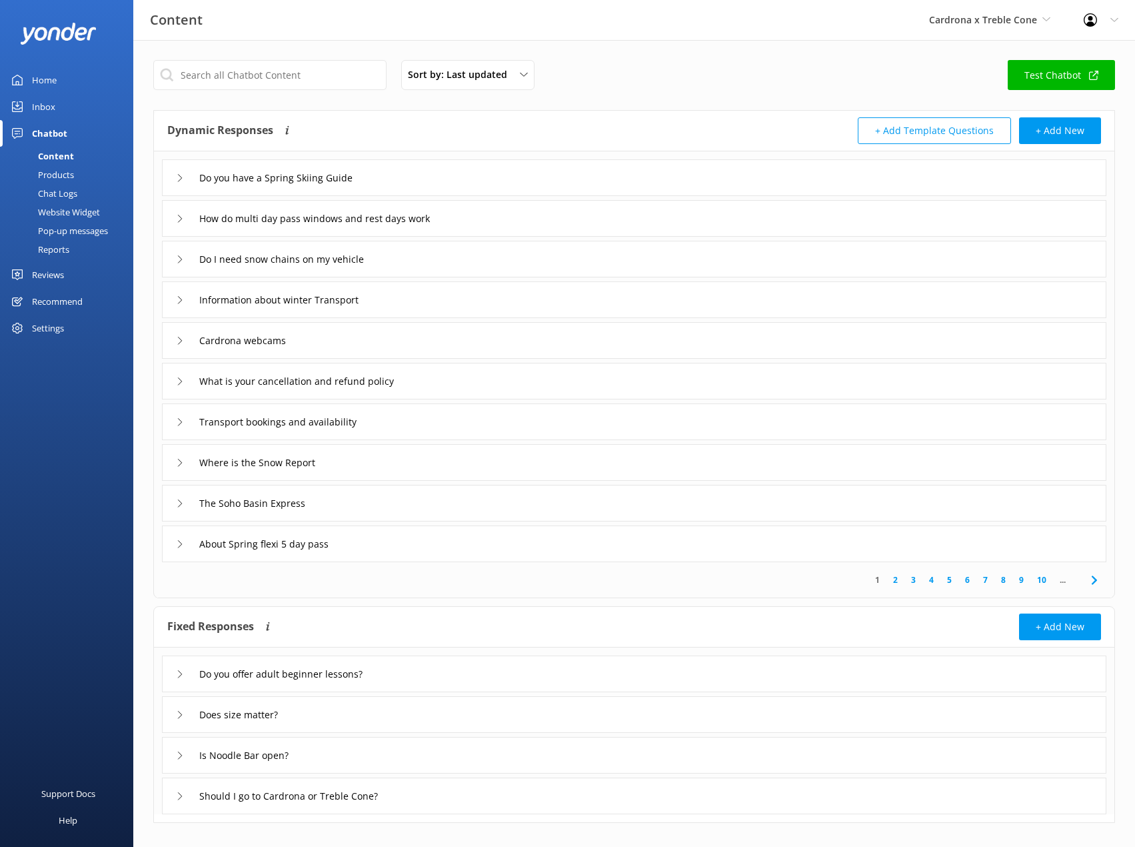
drag, startPoint x: 47, startPoint y: 82, endPoint x: 119, endPoint y: 1, distance: 108.2
click at [47, 82] on div "Home" at bounding box center [44, 80] width 25 height 27
